Goal: Information Seeking & Learning: Learn about a topic

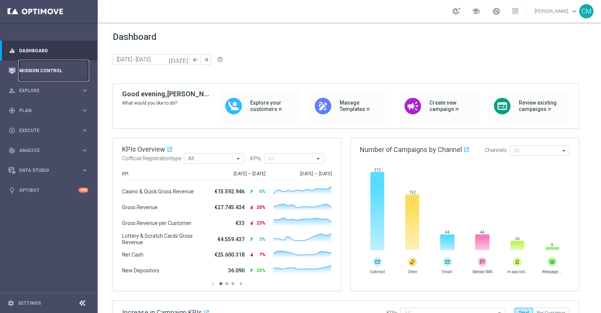
click at [57, 64] on link "Mission Control" at bounding box center [53, 70] width 69 height 20
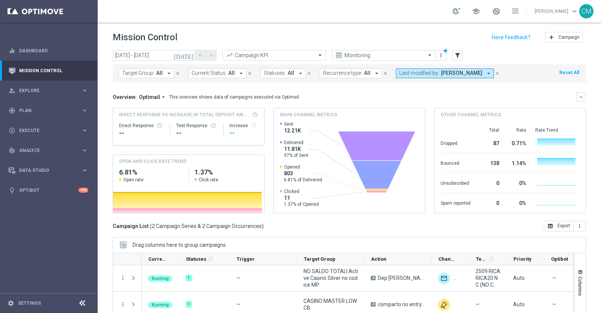
click at [188, 54] on icon "[DATE]" at bounding box center [184, 55] width 20 height 7
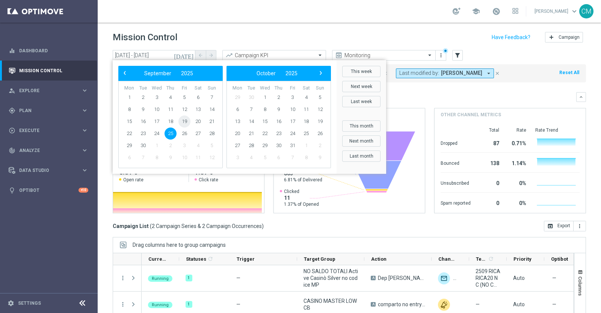
click at [183, 120] on span "19" at bounding box center [184, 121] width 12 height 12
type input "19 Sep 2025 - 19 Sep 2025"
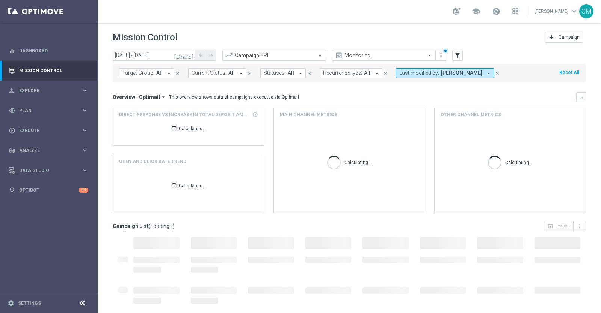
scroll to position [63, 0]
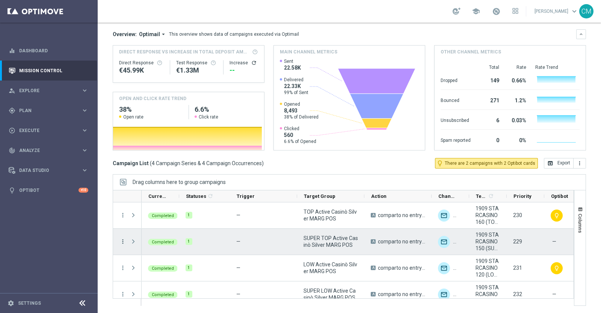
click at [119, 238] on icon "more_vert" at bounding box center [122, 241] width 7 height 7
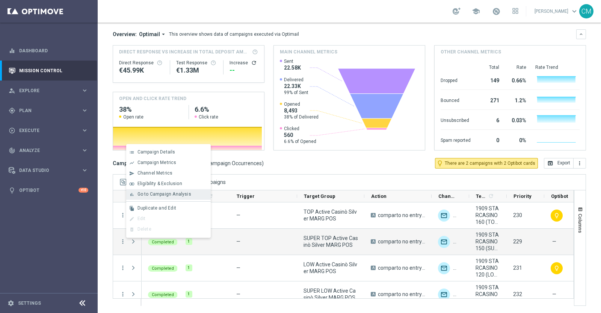
click at [159, 196] on span "Go to Campaign Analysis" at bounding box center [164, 193] width 54 height 5
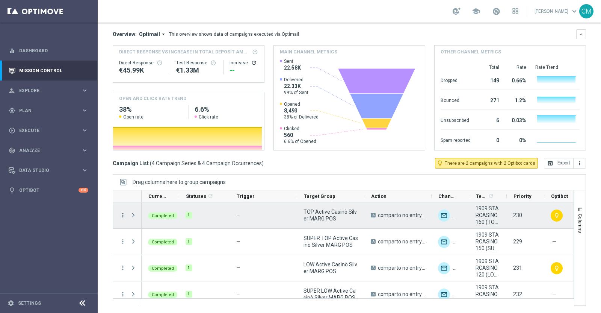
click at [124, 216] on icon "more_vert" at bounding box center [122, 215] width 7 height 7
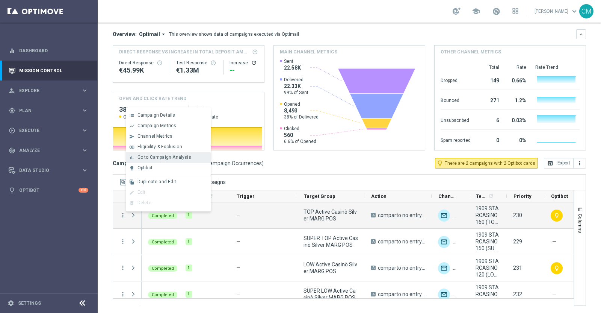
click at [180, 156] on span "Go to Campaign Analysis" at bounding box center [164, 156] width 54 height 5
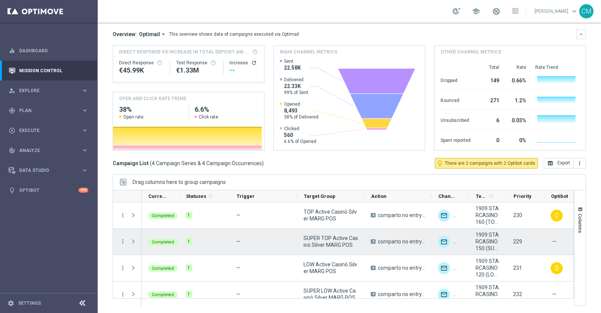
scroll to position [9, 0]
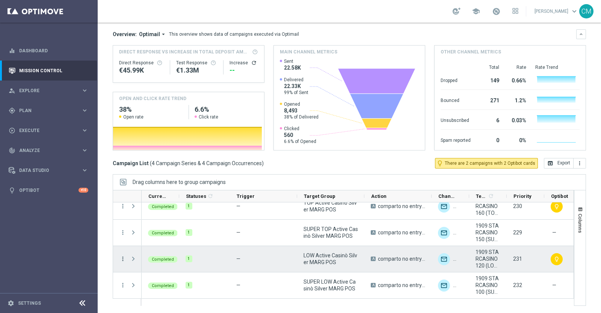
click at [124, 257] on icon "more_vert" at bounding box center [122, 258] width 7 height 7
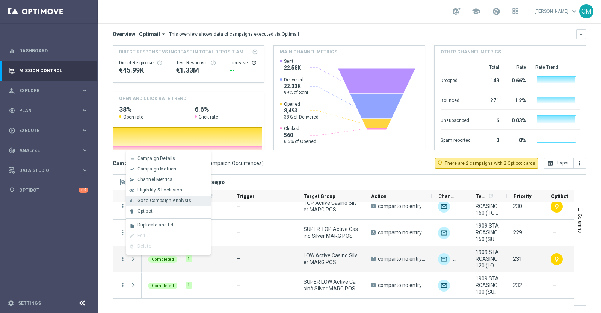
click at [171, 204] on div "bar_chart Go to Campaign Analysis" at bounding box center [168, 200] width 85 height 11
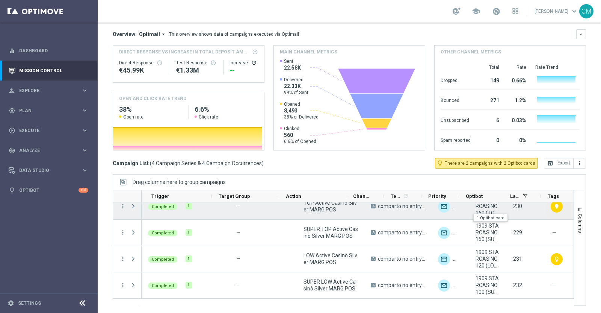
click at [551, 208] on div "lightbulb" at bounding box center [557, 206] width 12 height 12
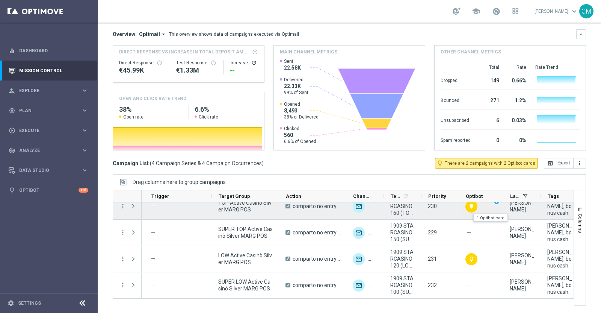
click at [474, 207] on div "lightbulb" at bounding box center [471, 206] width 12 height 12
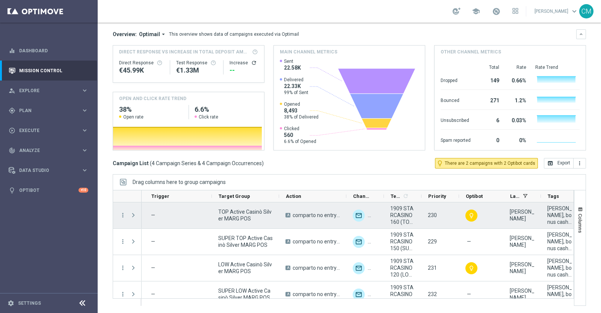
click at [128, 215] on div "Press SPACE to select this row." at bounding box center [134, 215] width 15 height 26
click at [125, 214] on icon "more_vert" at bounding box center [122, 215] width 7 height 7
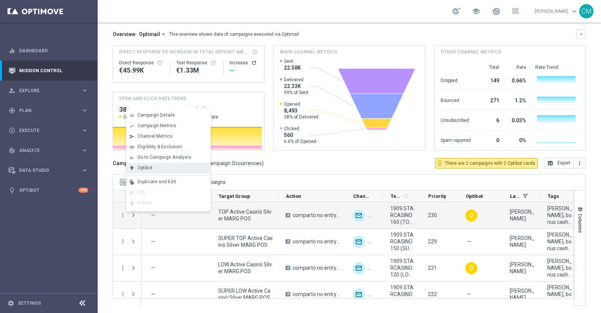
click at [153, 172] on div "lightbulb Optibot" at bounding box center [168, 168] width 85 height 11
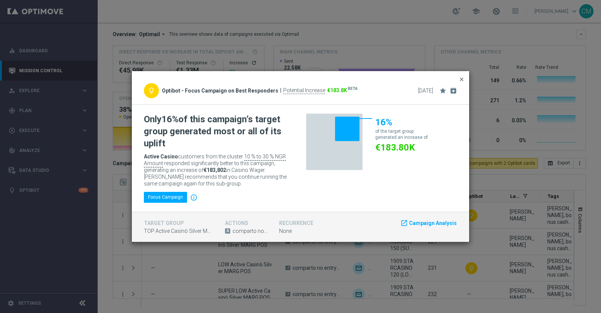
click at [462, 77] on span "close" at bounding box center [462, 79] width 6 height 6
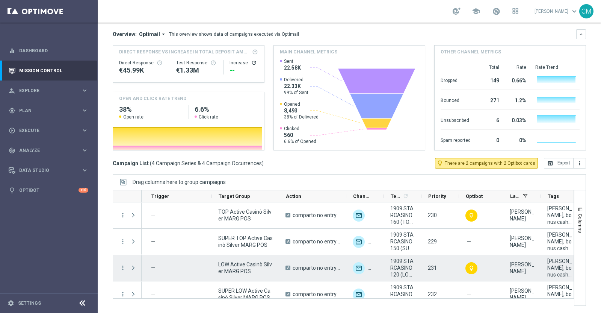
scroll to position [9, 0]
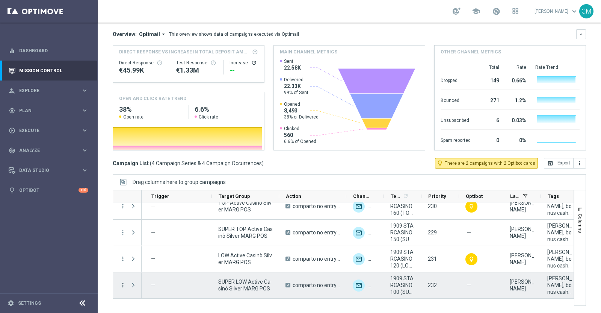
click at [121, 283] on icon "more_vert" at bounding box center [122, 284] width 7 height 7
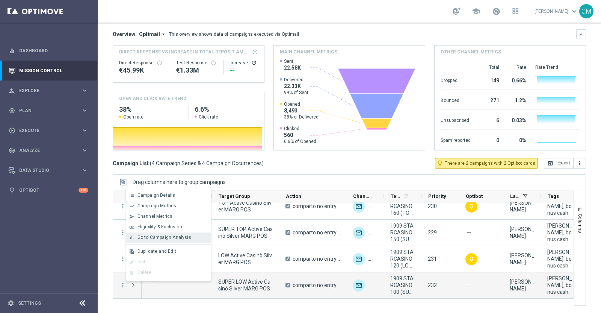
click at [150, 241] on div "bar_chart Go to Campaign Analysis" at bounding box center [168, 237] width 85 height 11
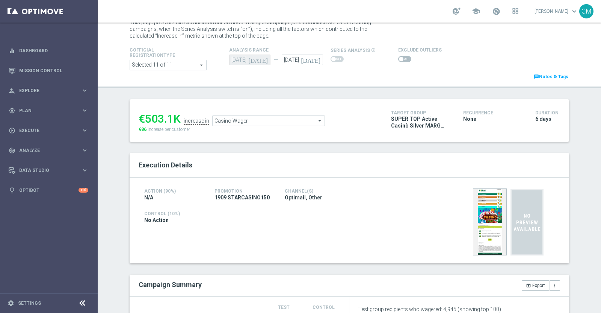
scroll to position [6, 0]
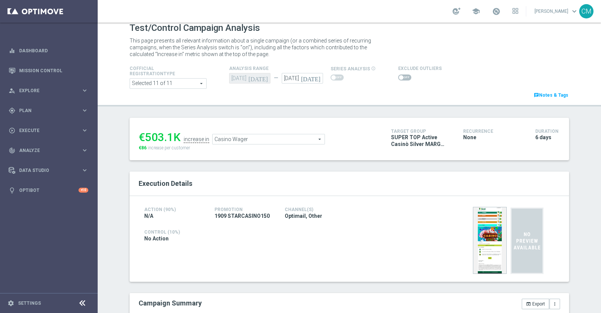
click at [284, 136] on span "Casino Wager" at bounding box center [269, 139] width 112 height 10
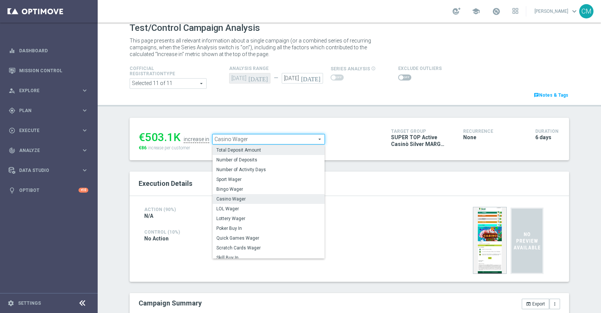
click at [262, 153] on label "Total Deposit Amount" at bounding box center [269, 150] width 112 height 10
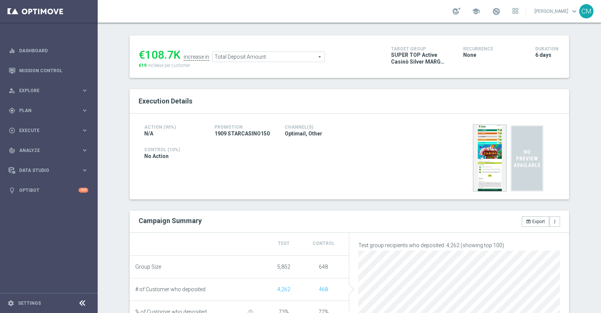
scroll to position [79, 0]
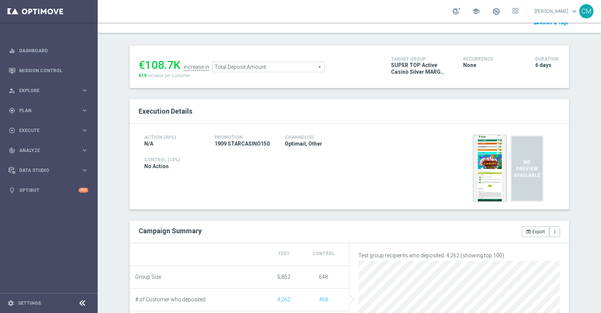
click at [264, 66] on span "Total Deposit Amount" at bounding box center [269, 67] width 112 height 10
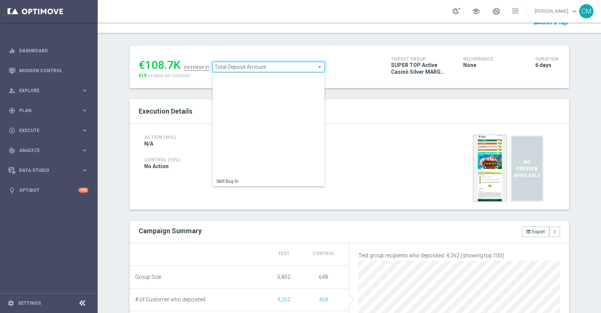
scroll to position [117, 0]
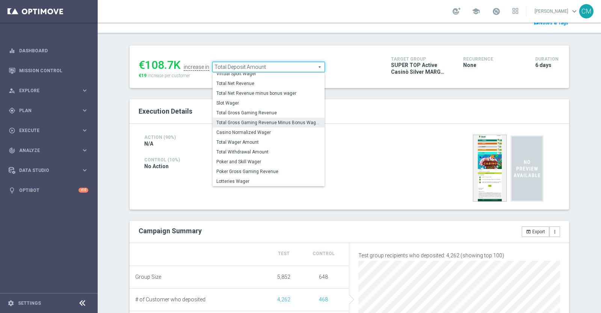
click at [273, 121] on span "Total Gross Gaming Revenue Minus Bonus Wagared" at bounding box center [268, 122] width 104 height 6
type input "Total Gross Gaming Revenue Minus Bonus Wagared"
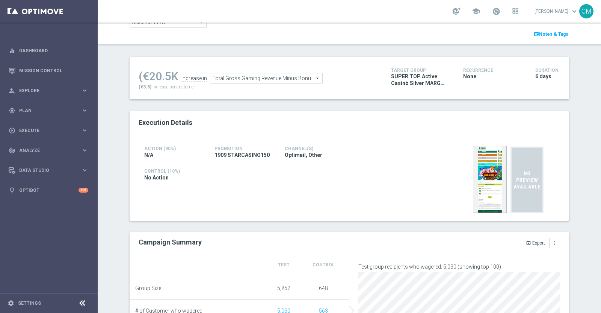
scroll to position [4, 0]
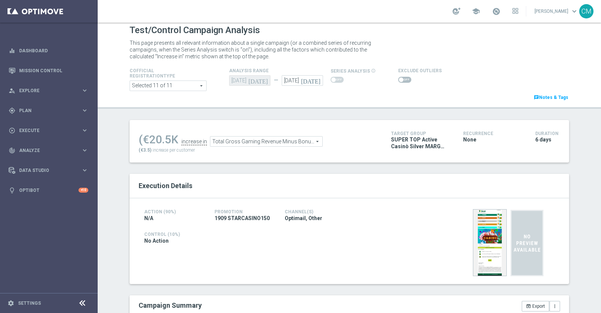
click at [400, 79] on span at bounding box center [404, 80] width 13 height 6
click at [400, 79] on input "checkbox" at bounding box center [404, 80] width 13 height 6
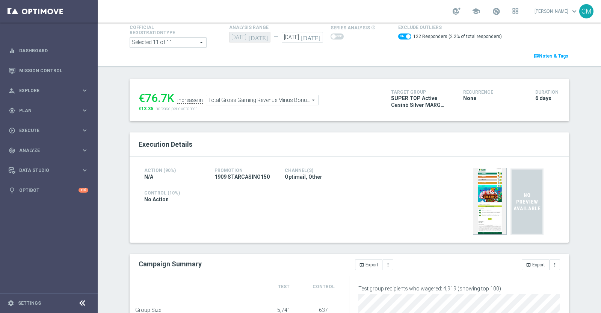
scroll to position [40, 0]
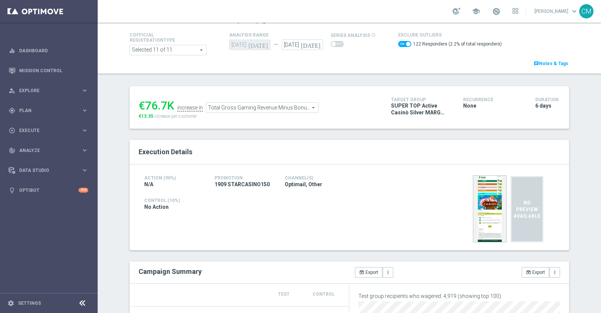
click at [398, 44] on span at bounding box center [404, 44] width 13 height 6
click at [398, 44] on input "checkbox" at bounding box center [404, 44] width 13 height 6
checkbox input "false"
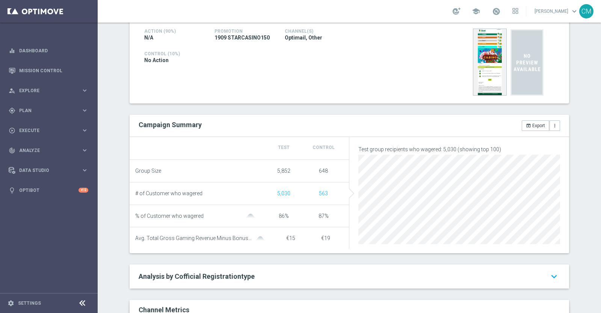
scroll to position [0, 0]
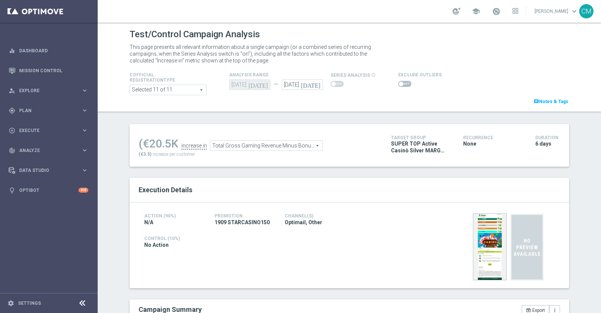
click at [276, 147] on span "Total Gross Gaming Revenue Minus Bonus Wagared" at bounding box center [266, 146] width 112 height 10
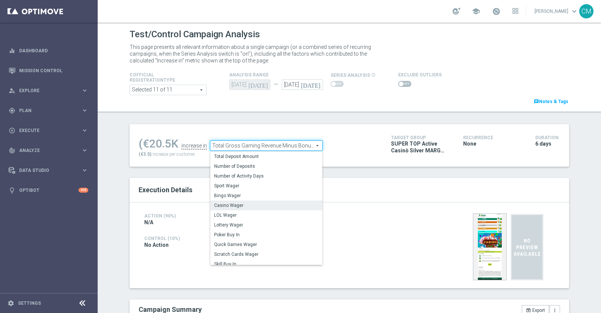
click at [263, 202] on span "Casino Wager" at bounding box center [266, 205] width 104 height 6
type input "Casino Wager"
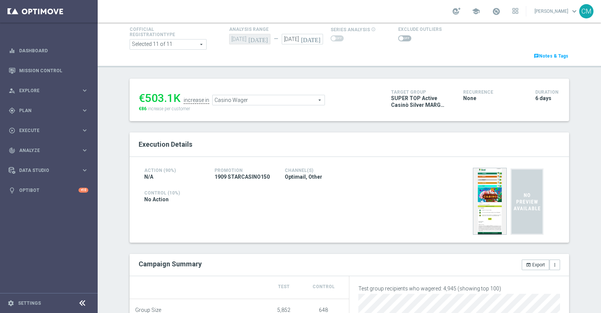
scroll to position [161, 0]
click at [252, 98] on span "Casino Wager" at bounding box center [259, 101] width 112 height 10
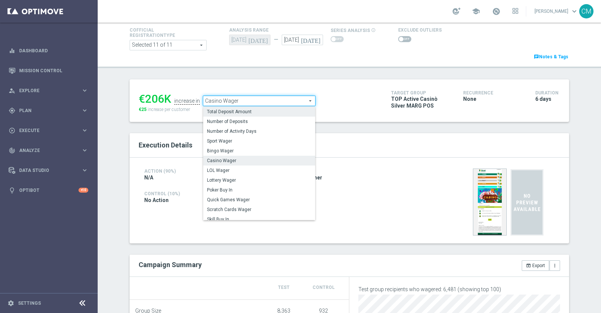
click at [242, 109] on span "Total Deposit Amount" at bounding box center [259, 112] width 104 height 6
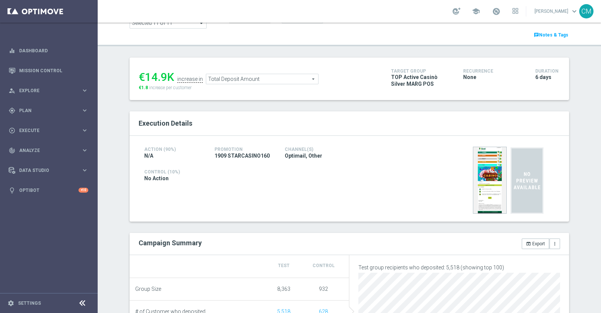
scroll to position [59, 0]
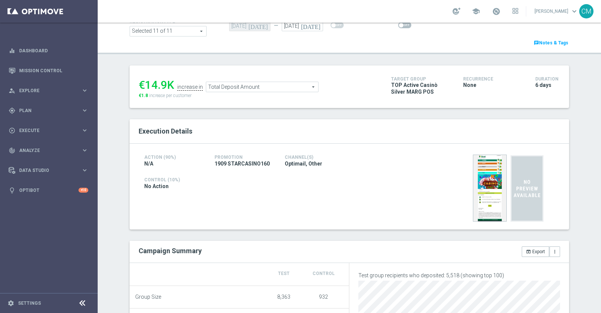
click at [280, 85] on span "Total Deposit Amount" at bounding box center [262, 87] width 112 height 10
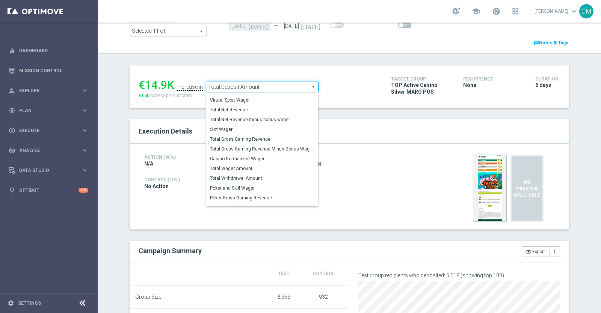
scroll to position [113, 0]
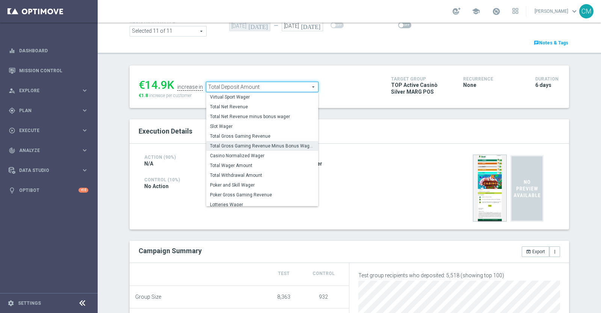
click at [269, 148] on span "Total Gross Gaming Revenue Minus Bonus Wagared" at bounding box center [262, 146] width 104 height 6
type input "Total Gross Gaming Revenue Minus Bonus Wagared"
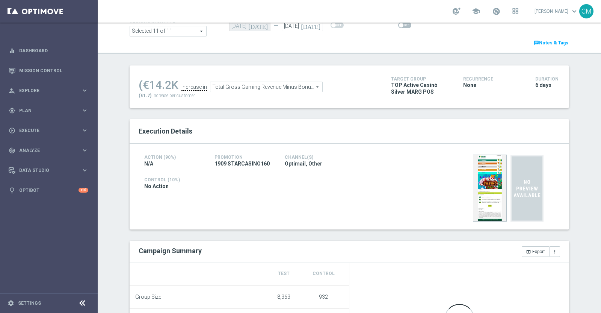
scroll to position [20, 0]
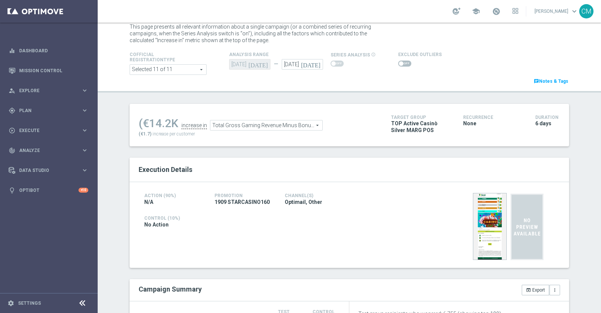
click at [398, 65] on span at bounding box center [404, 63] width 13 height 6
click at [398, 65] on input "checkbox" at bounding box center [404, 63] width 13 height 6
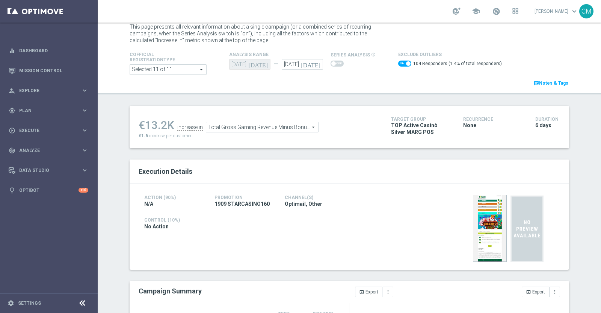
click at [398, 65] on span at bounding box center [404, 63] width 13 height 6
click at [398, 65] on input "checkbox" at bounding box center [404, 63] width 13 height 6
checkbox input "false"
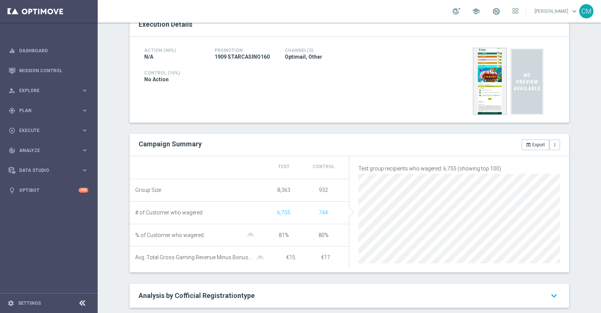
scroll to position [106, 0]
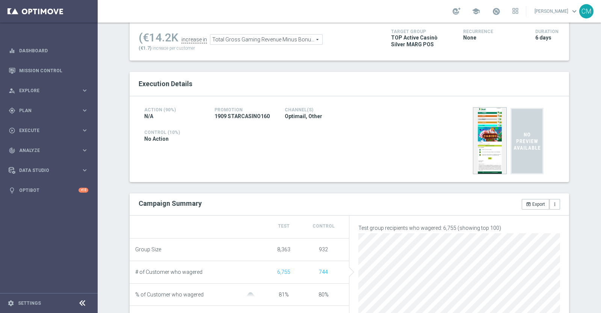
click at [255, 38] on span "Total Gross Gaming Revenue Minus Bonus Wagared" at bounding box center [266, 40] width 112 height 10
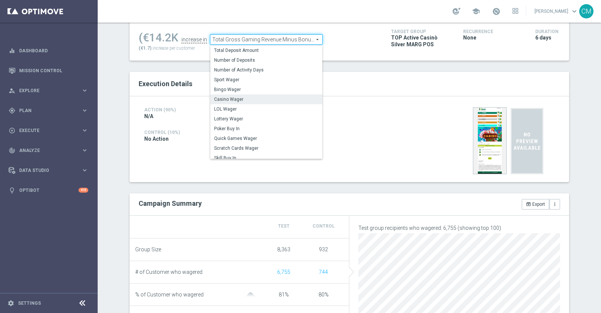
click at [258, 98] on span "Casino Wager" at bounding box center [266, 99] width 104 height 6
type input "Casino Wager"
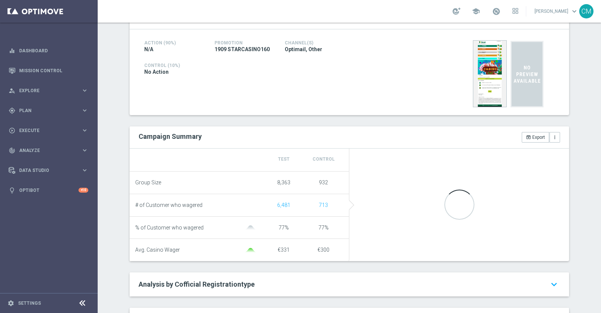
scroll to position [174, 0]
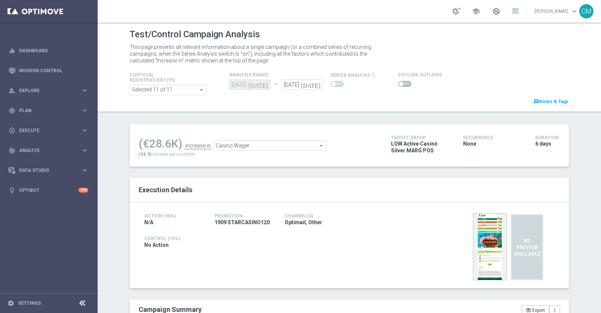
click at [401, 85] on span at bounding box center [404, 84] width 13 height 6
click at [401, 85] on input "checkbox" at bounding box center [404, 84] width 13 height 6
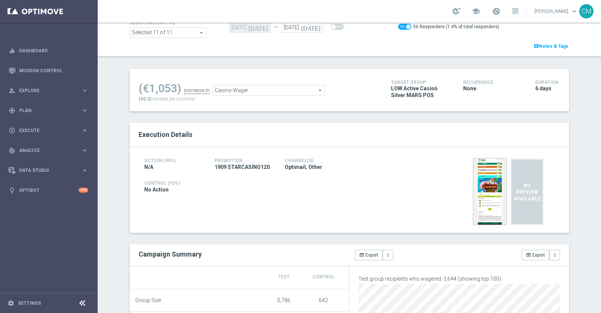
scroll to position [56, 0]
click at [398, 28] on span at bounding box center [404, 27] width 13 height 6
click at [398, 28] on input "checkbox" at bounding box center [404, 27] width 13 height 6
checkbox input "false"
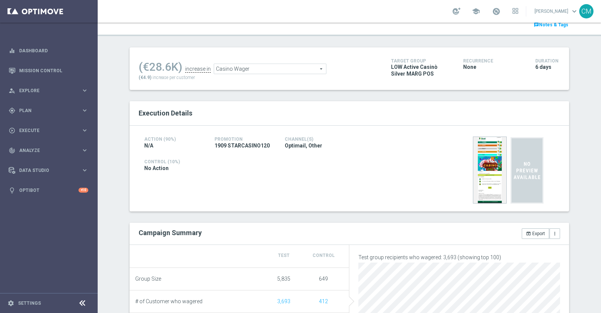
scroll to position [44, 0]
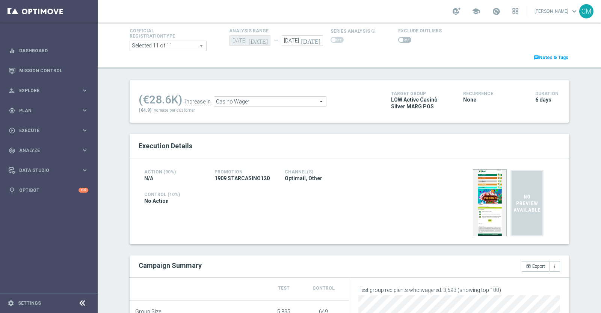
click at [250, 98] on span "Casino Wager" at bounding box center [270, 102] width 112 height 10
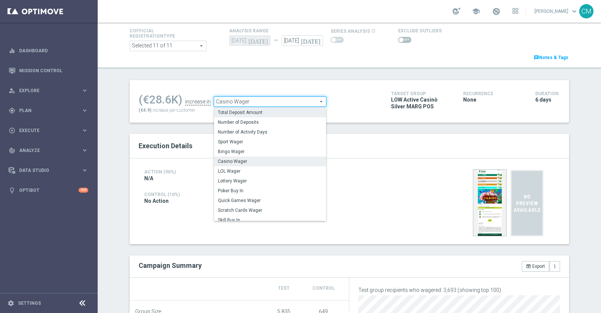
click at [254, 110] on span "Total Deposit Amount" at bounding box center [270, 112] width 104 height 6
type input "Total Deposit Amount"
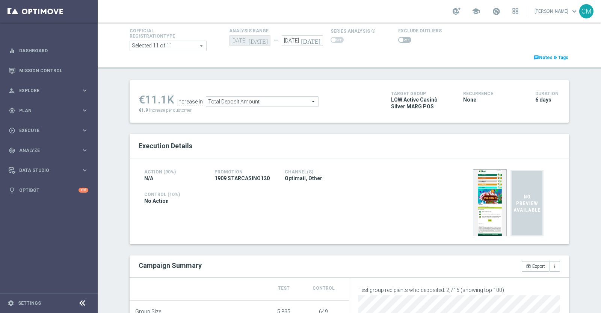
click at [398, 41] on span at bounding box center [404, 40] width 13 height 6
click at [398, 41] on input "checkbox" at bounding box center [404, 40] width 13 height 6
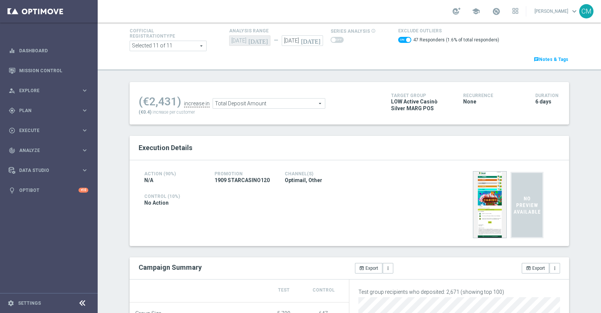
click at [398, 39] on span at bounding box center [404, 40] width 13 height 6
click at [398, 39] on input "checkbox" at bounding box center [404, 40] width 13 height 6
checkbox input "false"
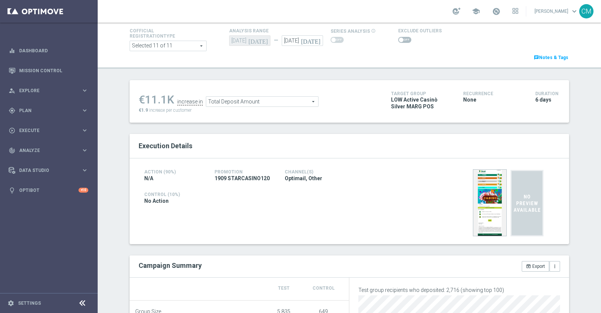
click at [254, 102] on span "Total Deposit Amount" at bounding box center [262, 102] width 112 height 10
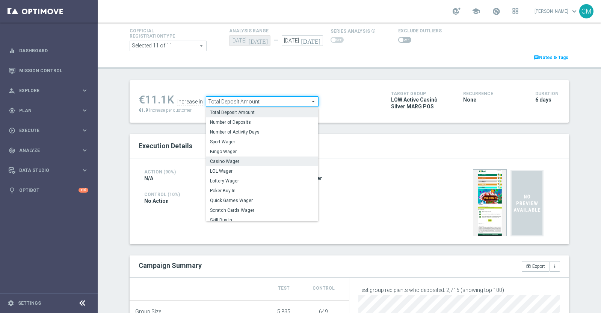
scroll to position [117, 0]
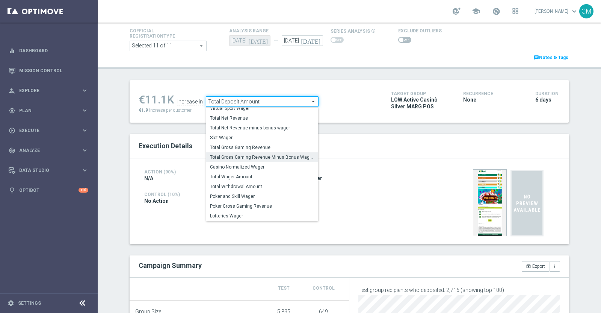
click at [280, 155] on span "Total Gross Gaming Revenue Minus Bonus Wagared" at bounding box center [262, 157] width 104 height 6
type input "Total Gross Gaming Revenue Minus Bonus Wagared"
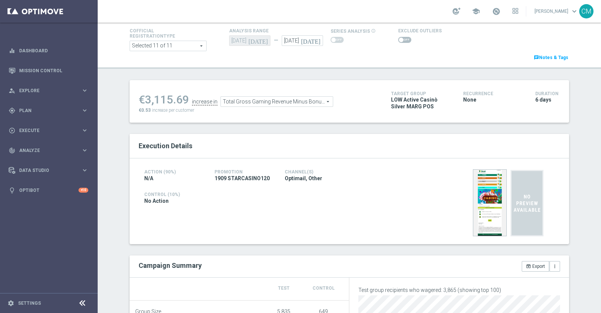
click at [399, 40] on span at bounding box center [401, 40] width 5 height 5
click at [398, 40] on input "checkbox" at bounding box center [404, 40] width 13 height 6
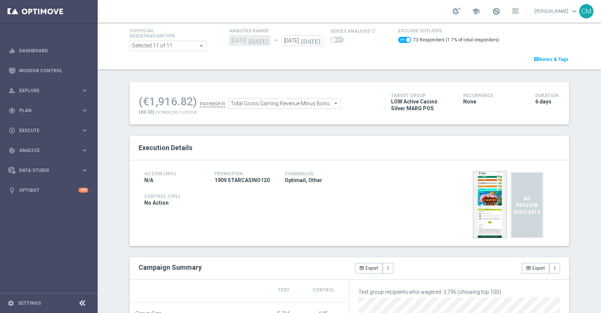
click at [406, 41] on span at bounding box center [408, 40] width 5 height 5
click at [400, 41] on input "checkbox" at bounding box center [404, 40] width 13 height 6
checkbox input "false"
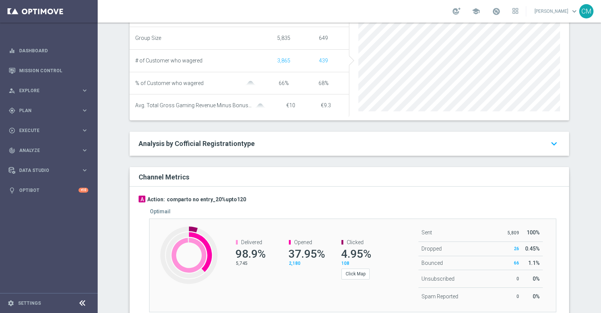
scroll to position [372, 0]
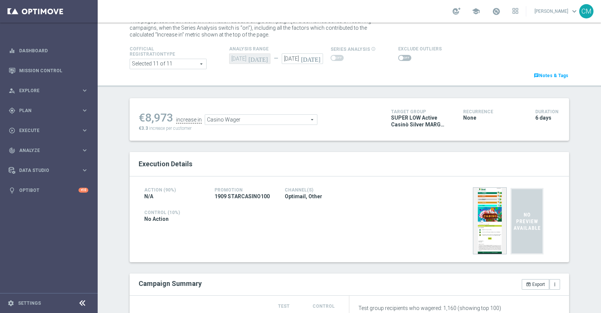
scroll to position [24, 0]
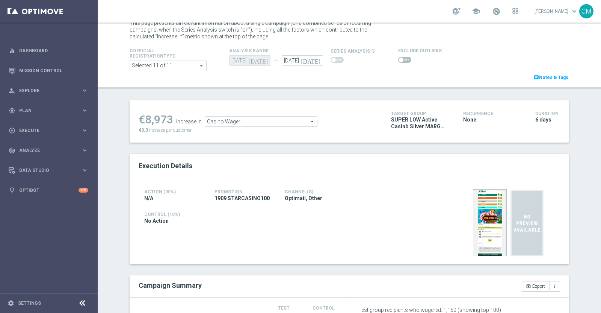
click at [403, 59] on span at bounding box center [404, 60] width 13 height 6
click at [403, 59] on input "checkbox" at bounding box center [404, 60] width 13 height 6
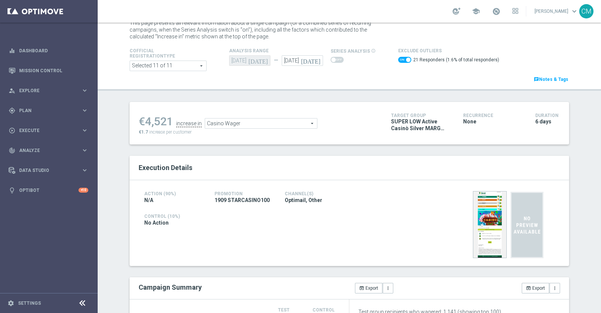
click at [406, 59] on span at bounding box center [408, 59] width 5 height 5
click at [401, 59] on input "checkbox" at bounding box center [404, 60] width 13 height 6
checkbox input "false"
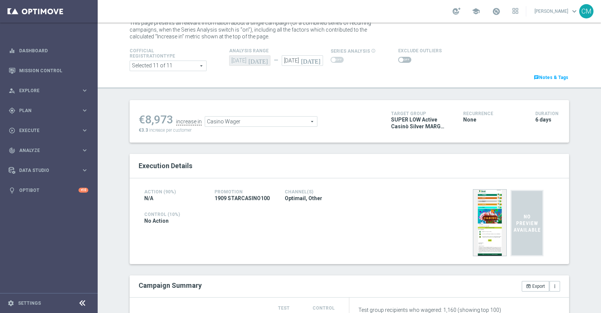
click at [233, 122] on span "Casino Wager" at bounding box center [261, 121] width 112 height 10
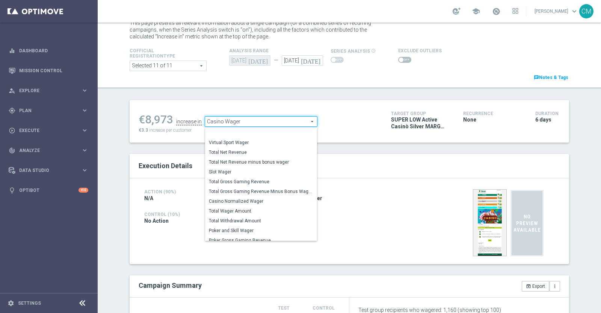
scroll to position [117, 0]
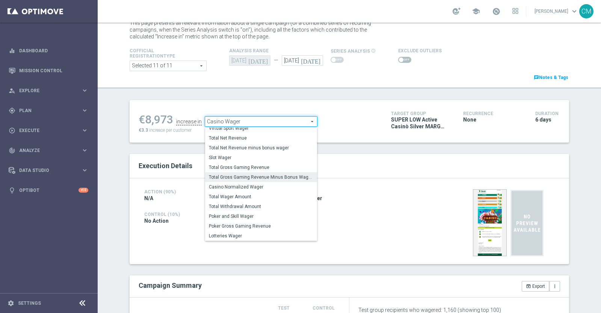
click at [263, 178] on span "Total Gross Gaming Revenue Minus Bonus Wagared" at bounding box center [261, 177] width 104 height 6
type input "Total Gross Gaming Revenue Minus Bonus Wagared"
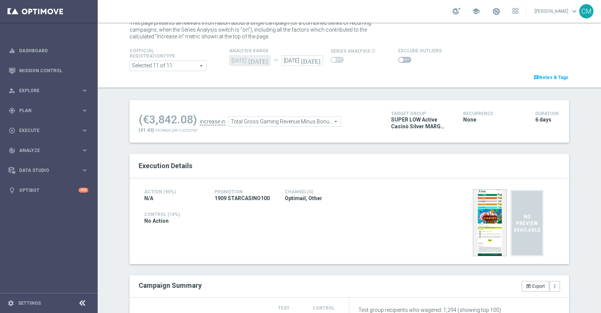
click at [398, 56] on div at bounding box center [420, 59] width 44 height 9
click at [399, 59] on span at bounding box center [404, 60] width 13 height 6
click at [399, 59] on input "checkbox" at bounding box center [404, 60] width 13 height 6
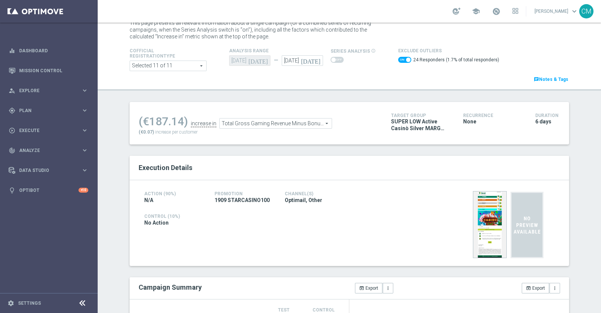
click at [399, 59] on span at bounding box center [404, 60] width 13 height 6
click at [399, 59] on input "checkbox" at bounding box center [404, 60] width 13 height 6
checkbox input "false"
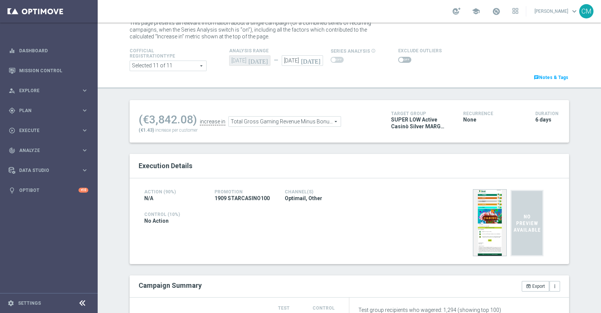
click at [240, 122] on span "Total Gross Gaming Revenue Minus Bonus Wagared" at bounding box center [285, 121] width 112 height 10
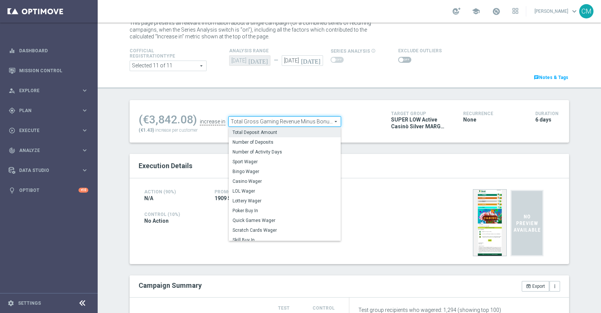
click at [247, 130] on span "Total Deposit Amount" at bounding box center [285, 132] width 104 height 6
type input "Total Deposit Amount"
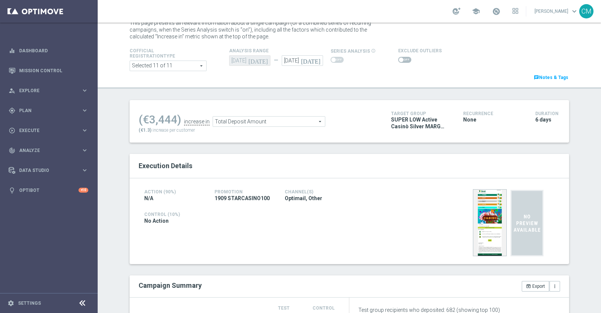
click at [398, 63] on switch at bounding box center [404, 60] width 13 height 6
click at [400, 59] on span at bounding box center [404, 60] width 13 height 6
click at [400, 59] on input "checkbox" at bounding box center [404, 60] width 13 height 6
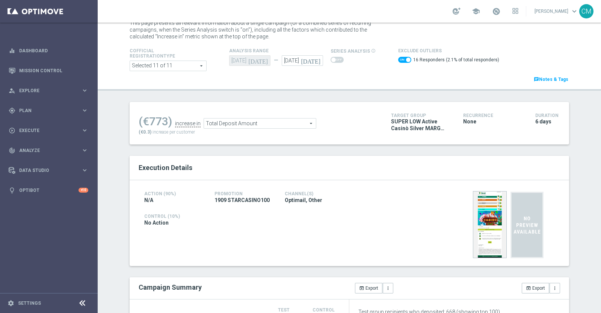
click at [406, 60] on span at bounding box center [408, 59] width 5 height 5
click at [402, 60] on input "checkbox" at bounding box center [404, 60] width 13 height 6
checkbox input "false"
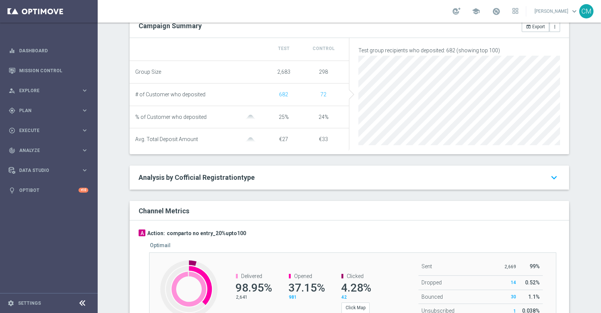
scroll to position [379, 0]
